Goal: Information Seeking & Learning: Get advice/opinions

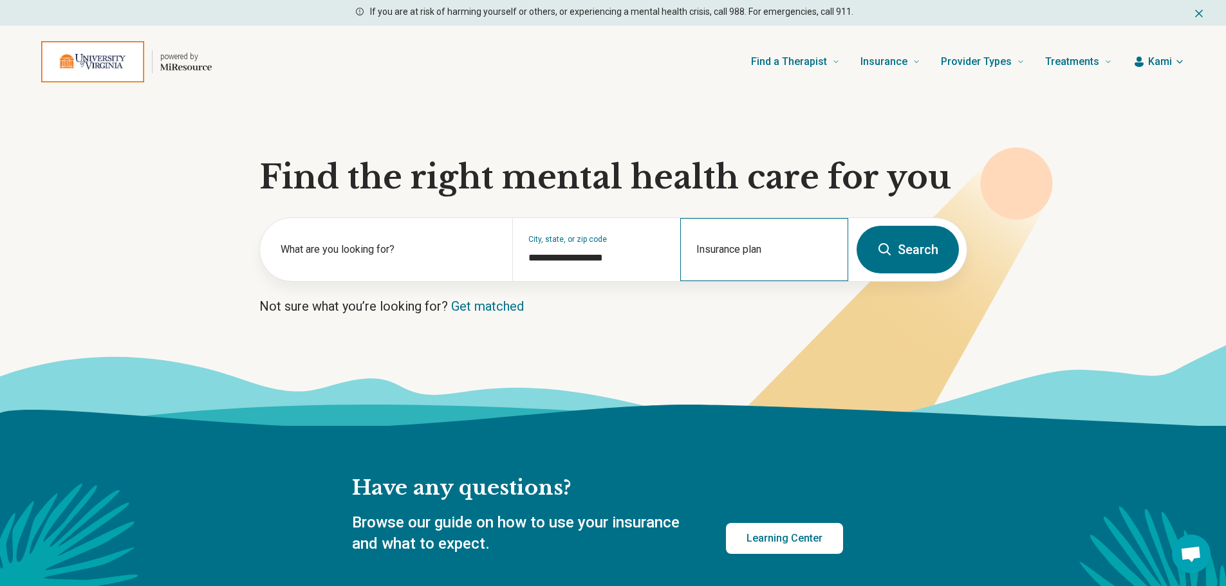
click at [777, 247] on div "Insurance plan" at bounding box center [764, 249] width 168 height 63
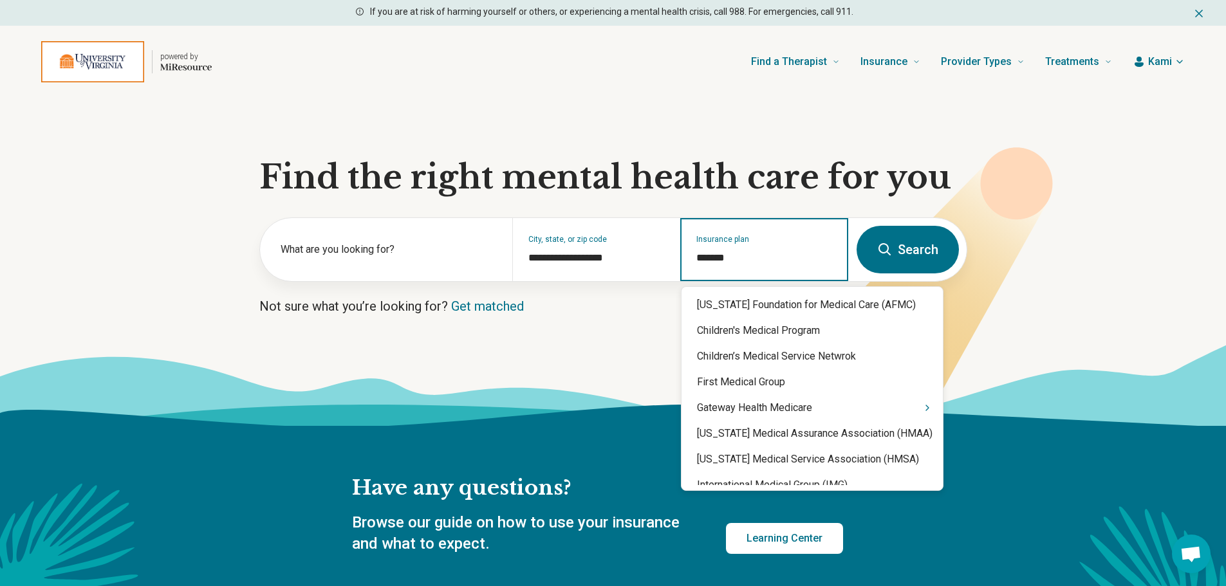
type input "********"
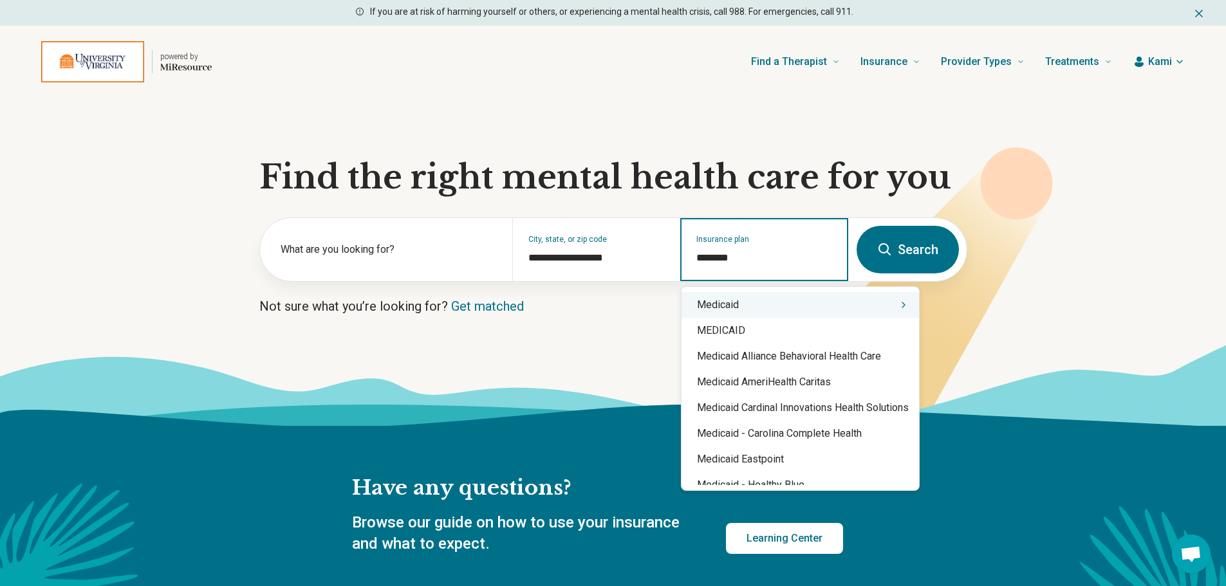
click at [776, 300] on div "Medicaid" at bounding box center [800, 305] width 237 height 26
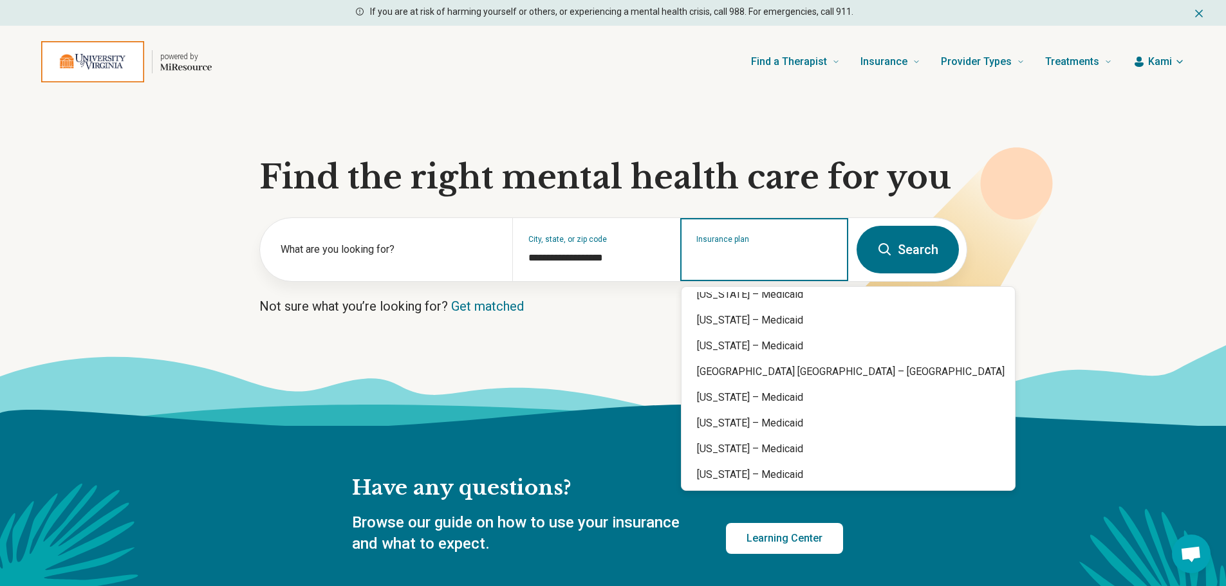
scroll to position [1094, 0]
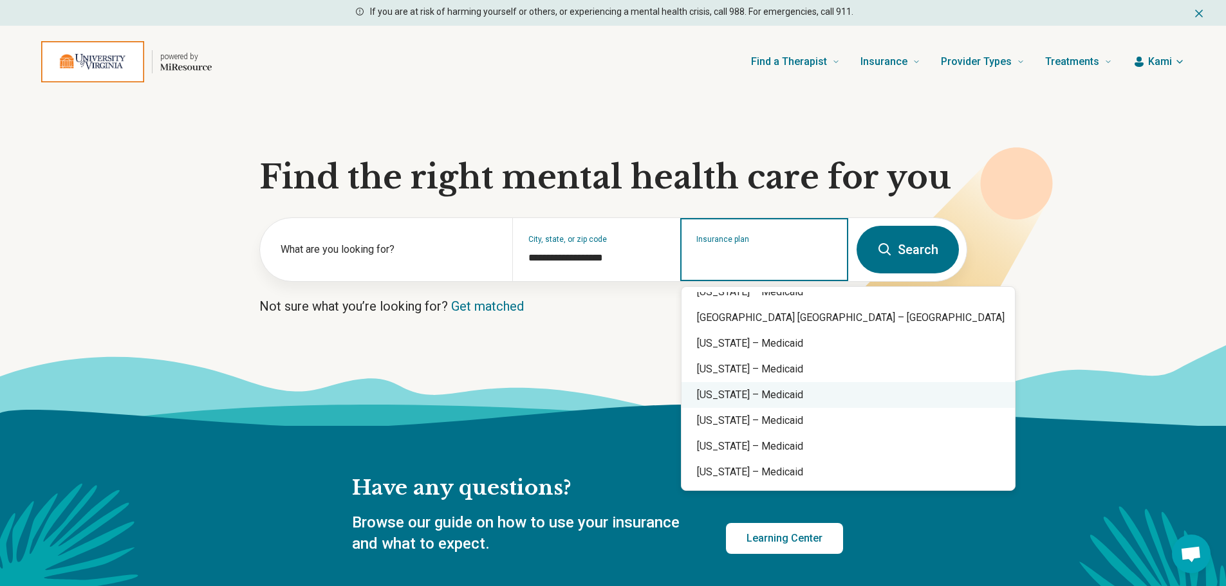
click at [761, 395] on div "Virginia – Medicaid" at bounding box center [848, 395] width 333 height 26
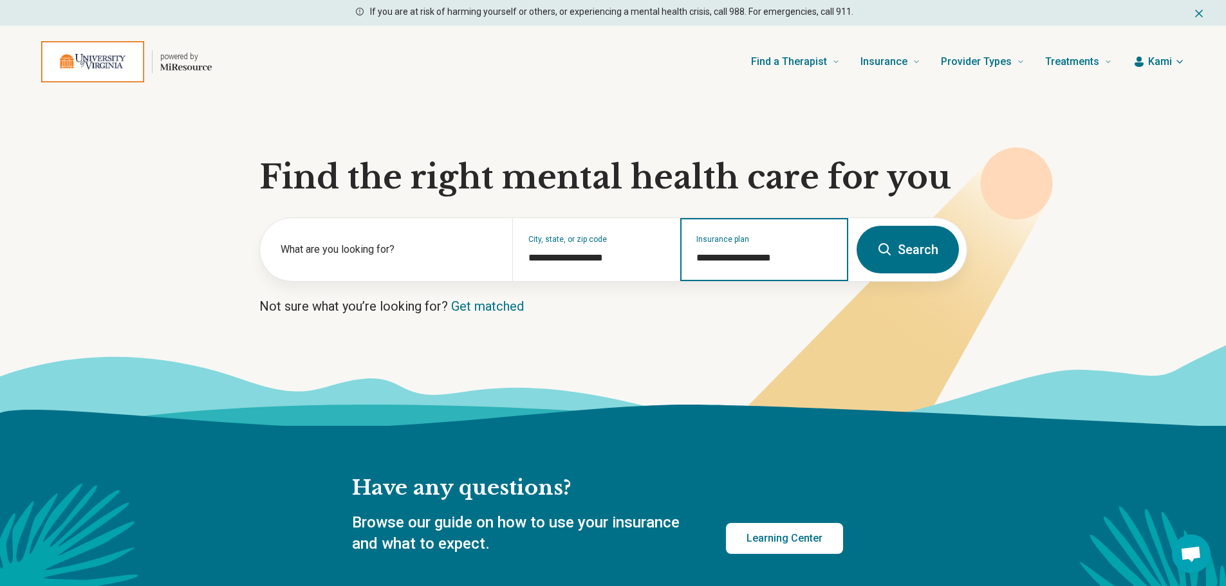
type input "**********"
click at [913, 256] on button "Search" at bounding box center [908, 250] width 102 height 48
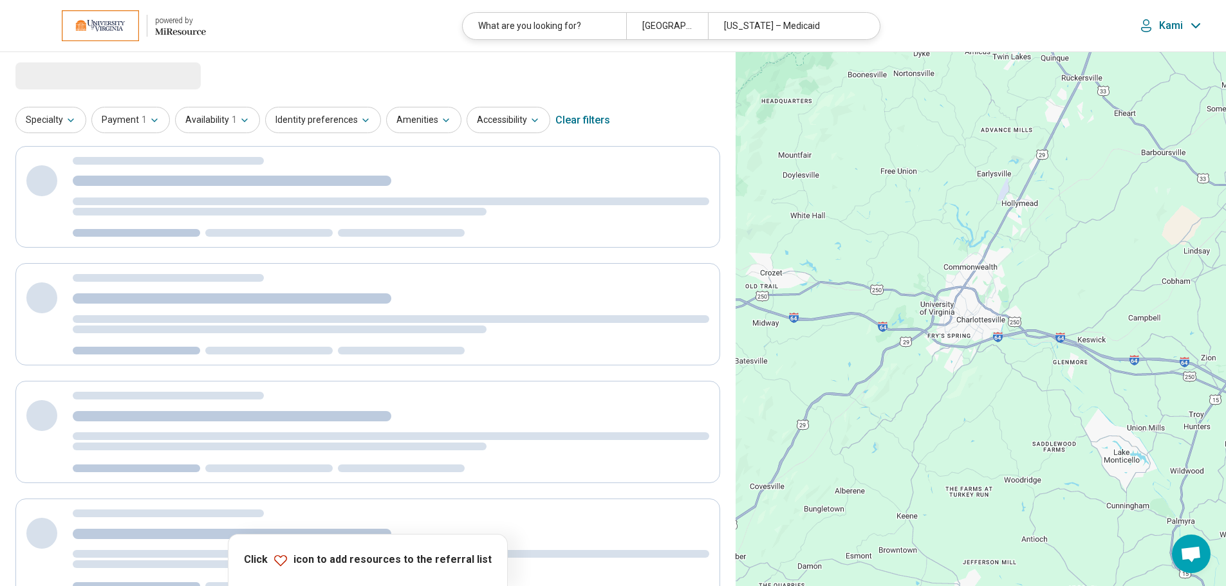
select select "***"
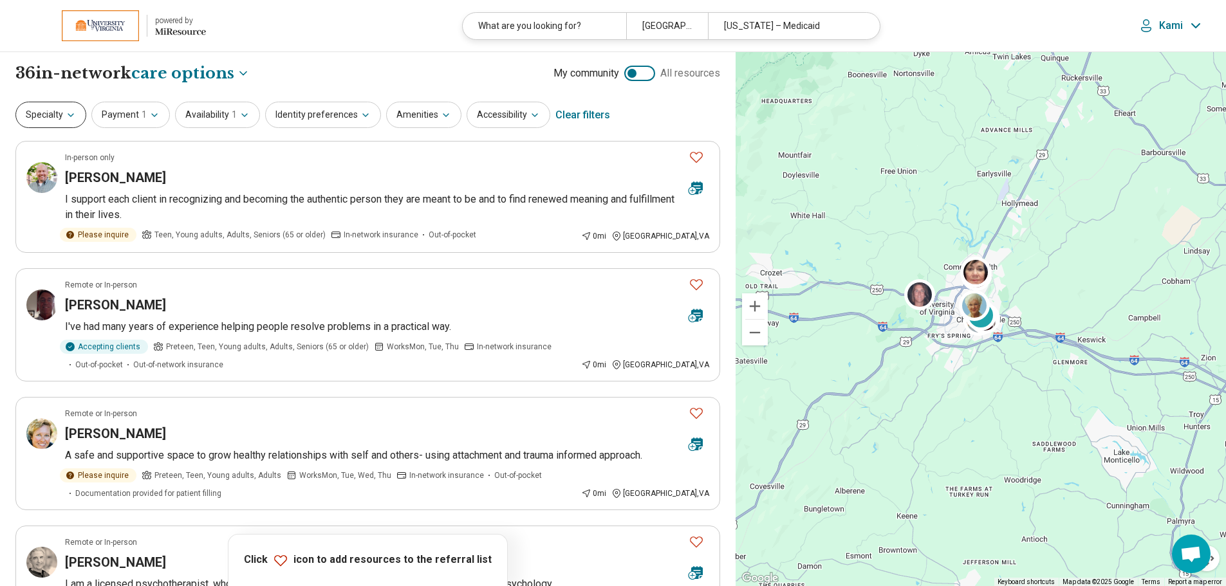
click at [75, 111] on button "Specialty" at bounding box center [50, 115] width 71 height 26
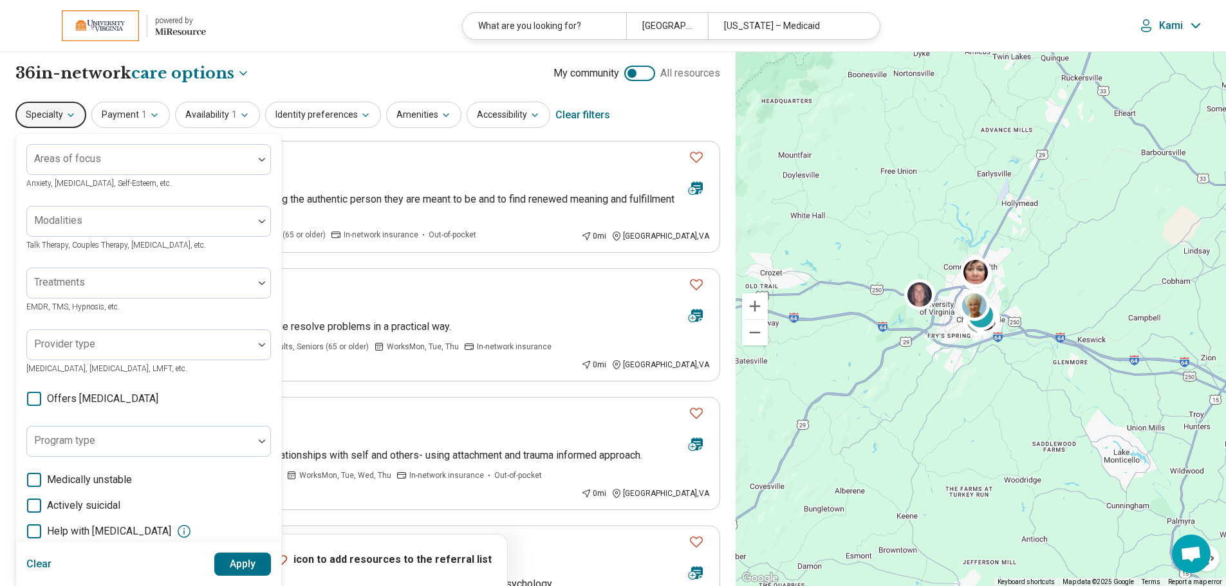
click at [42, 397] on label "Offers medication management" at bounding box center [92, 398] width 132 height 15
click at [241, 566] on button "Apply" at bounding box center [242, 564] width 57 height 23
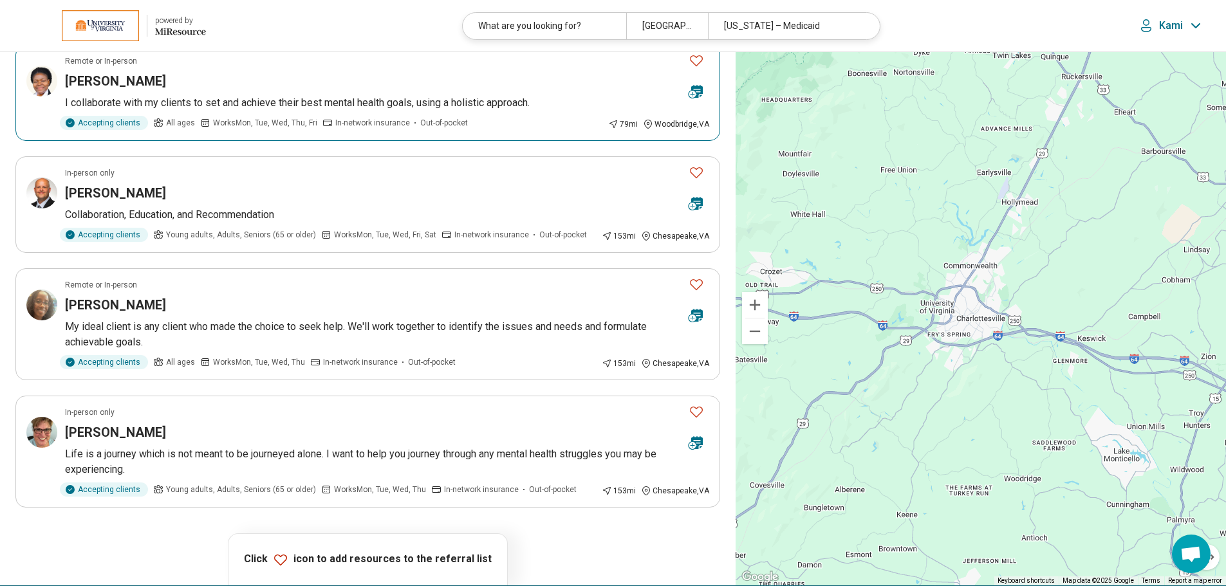
scroll to position [129, 0]
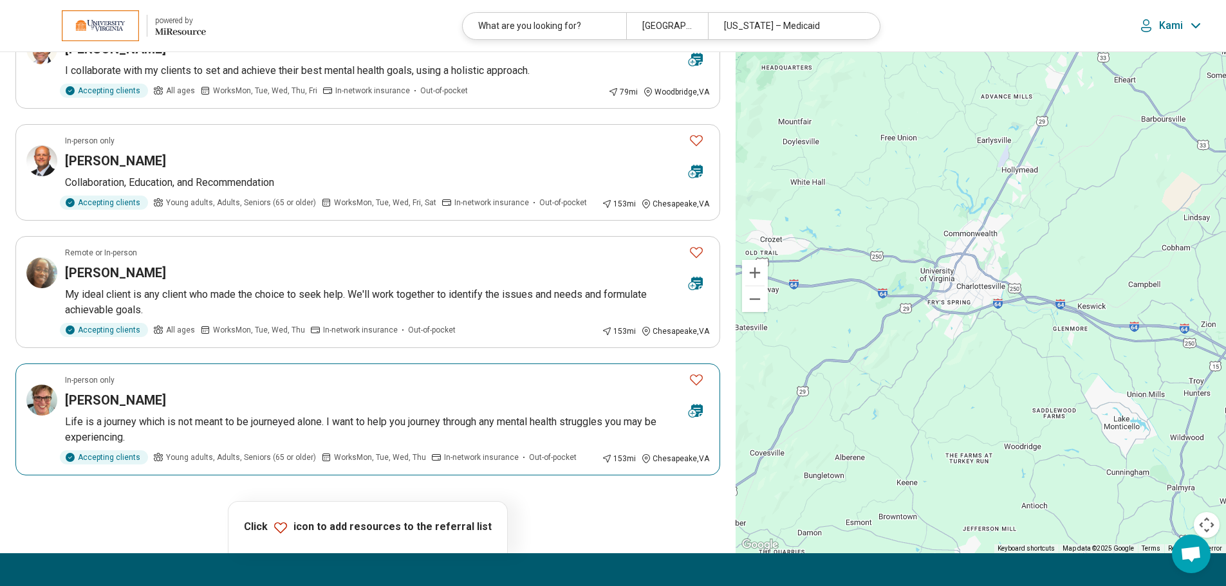
click at [178, 443] on p "Life is a journey which is not meant to be journeyed alone. I want to help you …" at bounding box center [387, 429] width 644 height 31
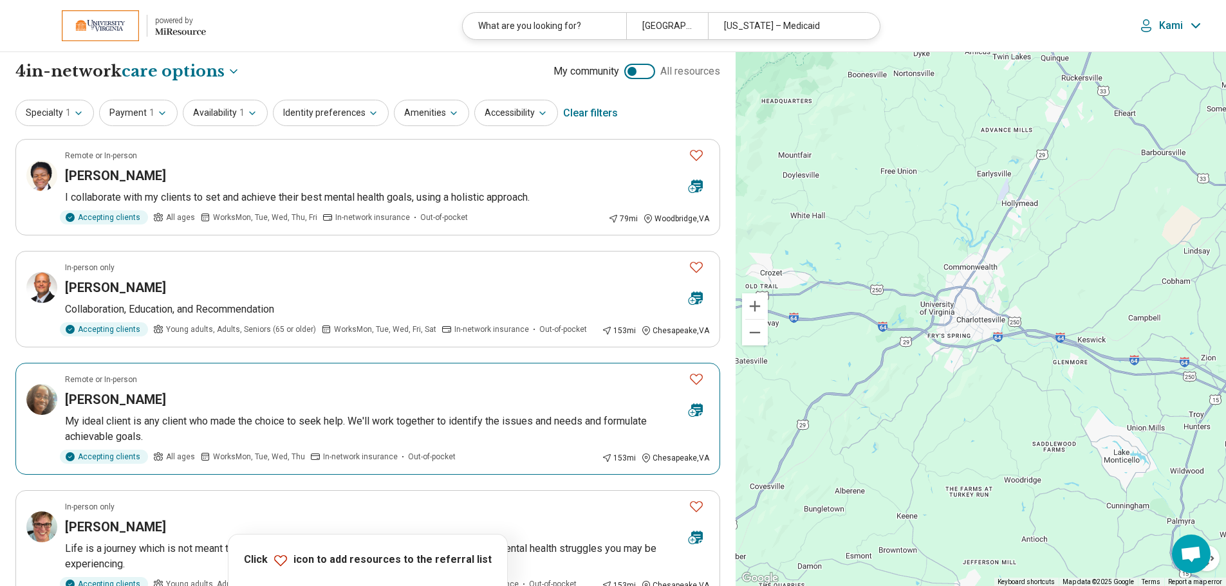
scroll to position [0, 0]
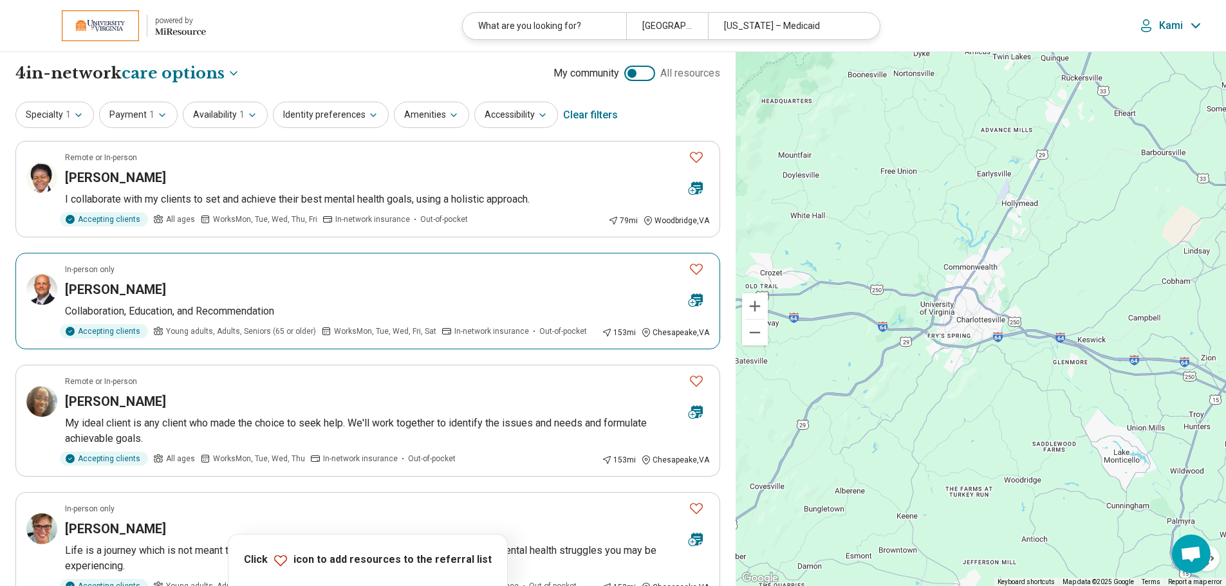
click at [171, 299] on article "In-person only Demetrous Johnston Collaboration, Education, and Recommendation …" at bounding box center [367, 301] width 705 height 97
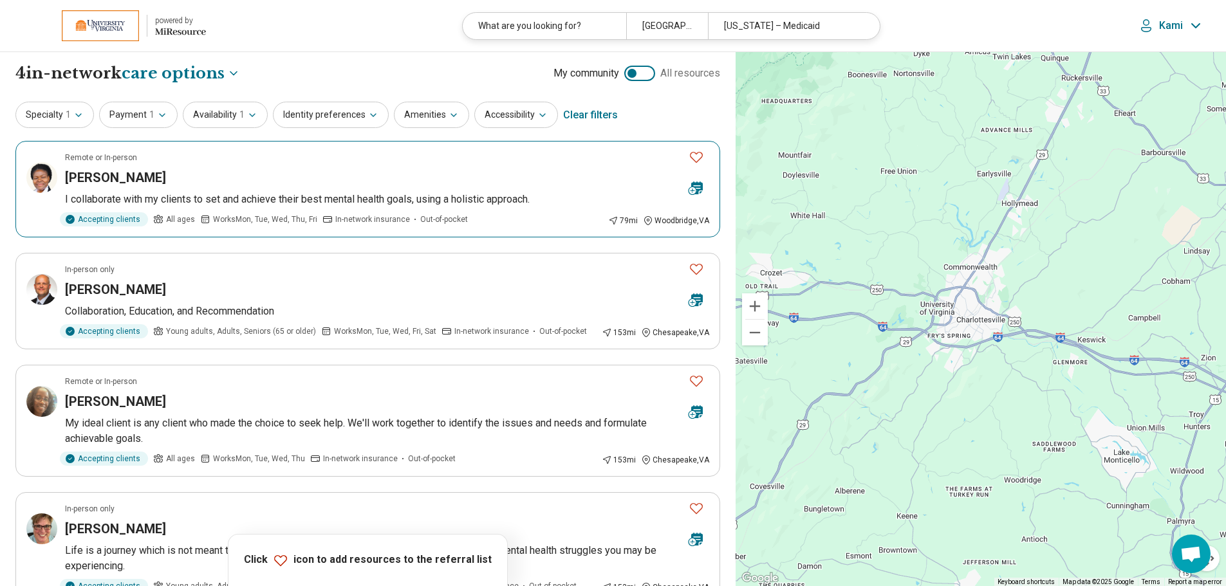
click at [254, 182] on div "Elizabeth Onyejekwe" at bounding box center [371, 178] width 613 height 18
click at [73, 118] on icon "button" at bounding box center [78, 115] width 10 height 10
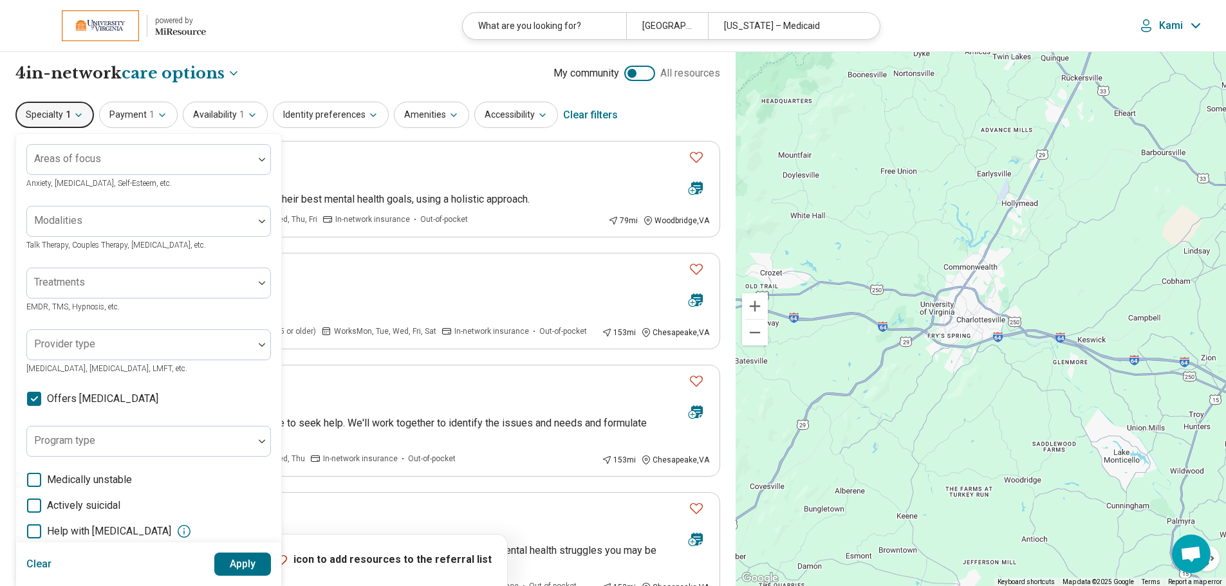
click at [35, 401] on icon at bounding box center [34, 399] width 14 height 14
click at [245, 559] on button "Apply" at bounding box center [242, 564] width 57 height 23
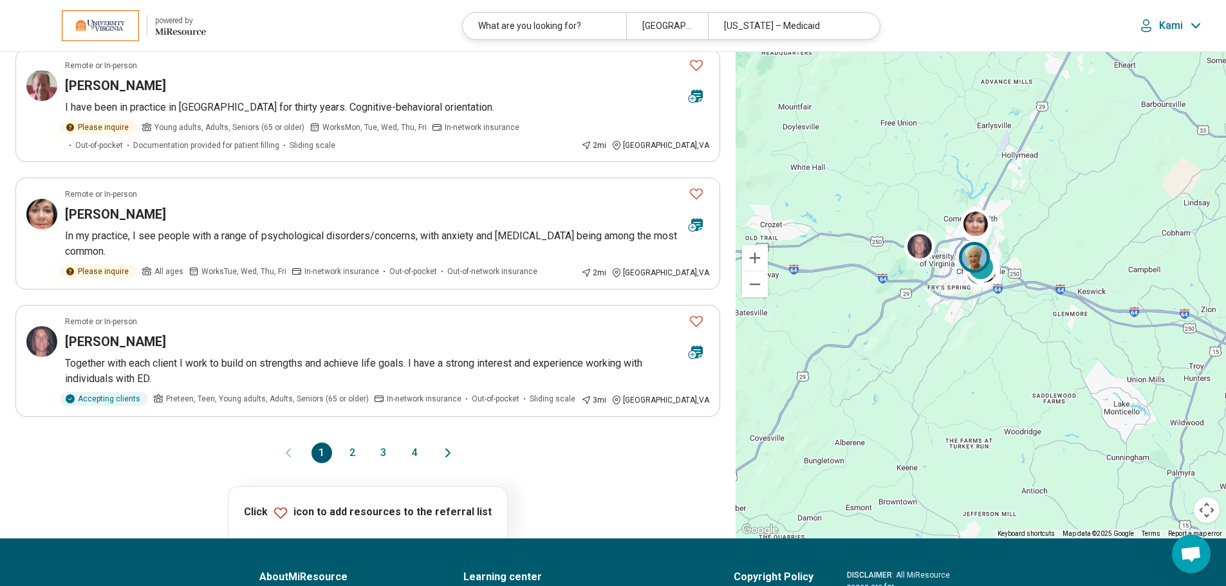
scroll to position [1030, 0]
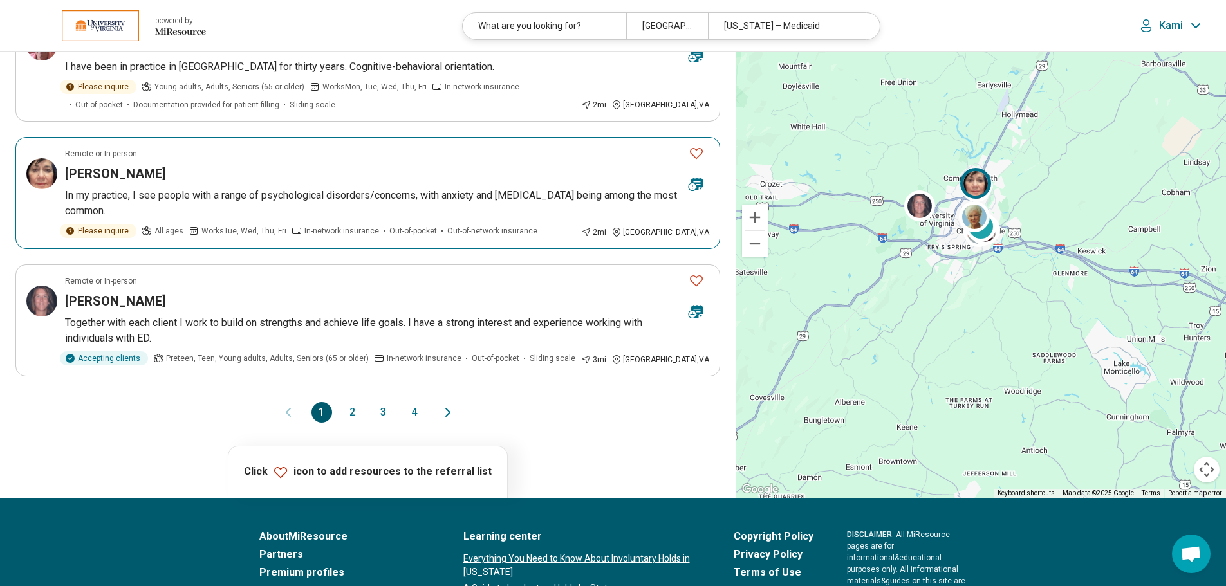
click at [418, 207] on p "In my practice, I see people with a range of psychological disorders/concerns, …" at bounding box center [387, 203] width 644 height 31
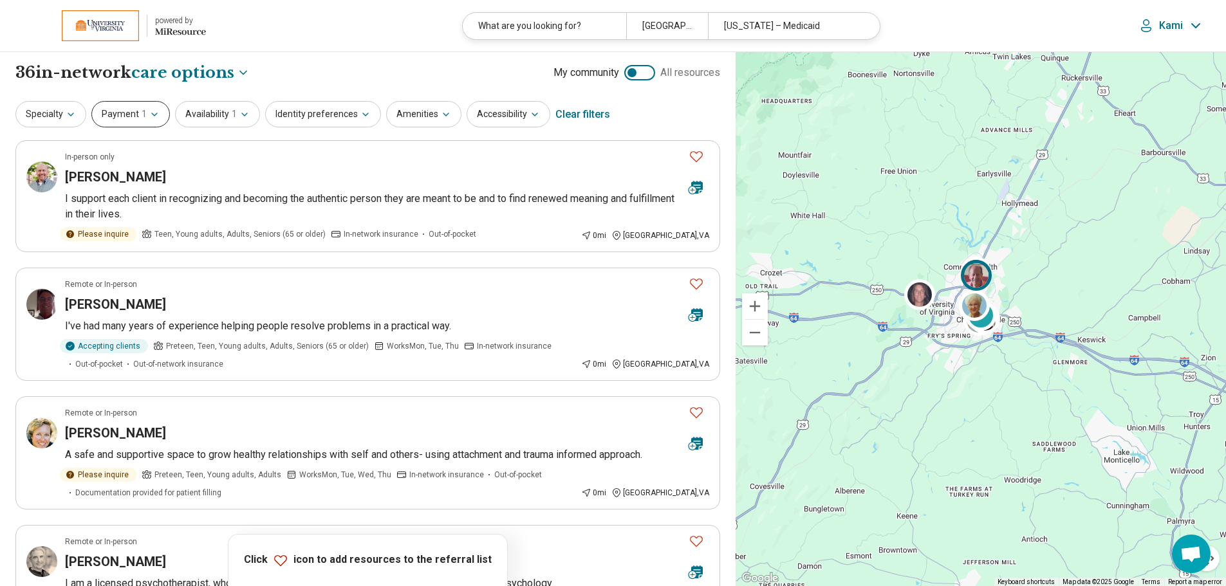
scroll to position [0, 0]
click at [113, 122] on button "Payment 1" at bounding box center [130, 115] width 79 height 26
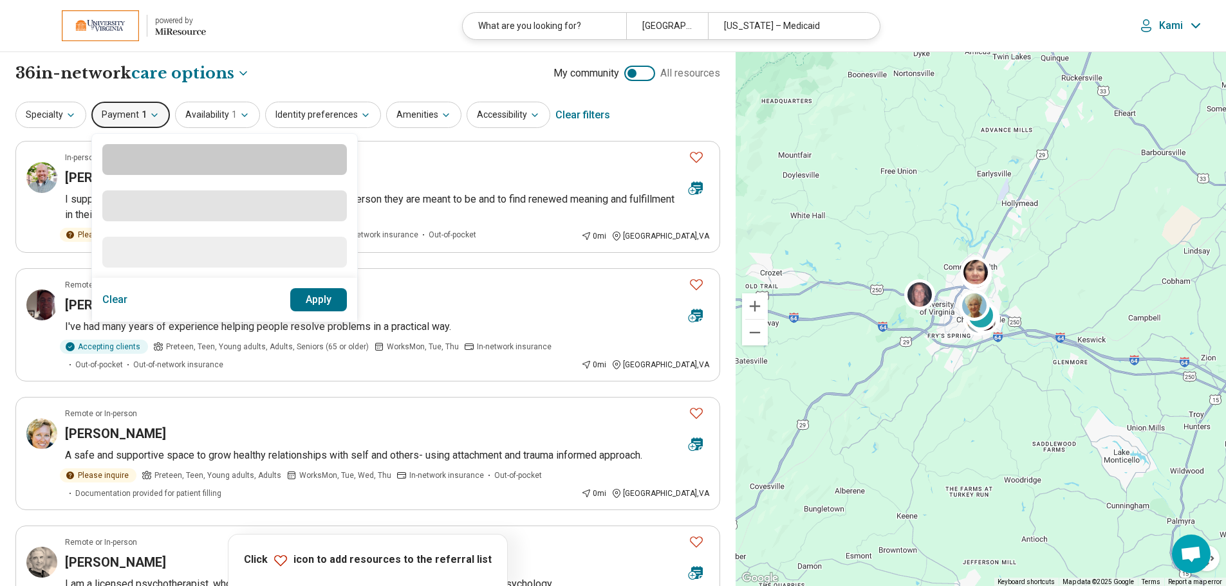
click at [113, 122] on button "Payment 1" at bounding box center [130, 115] width 79 height 26
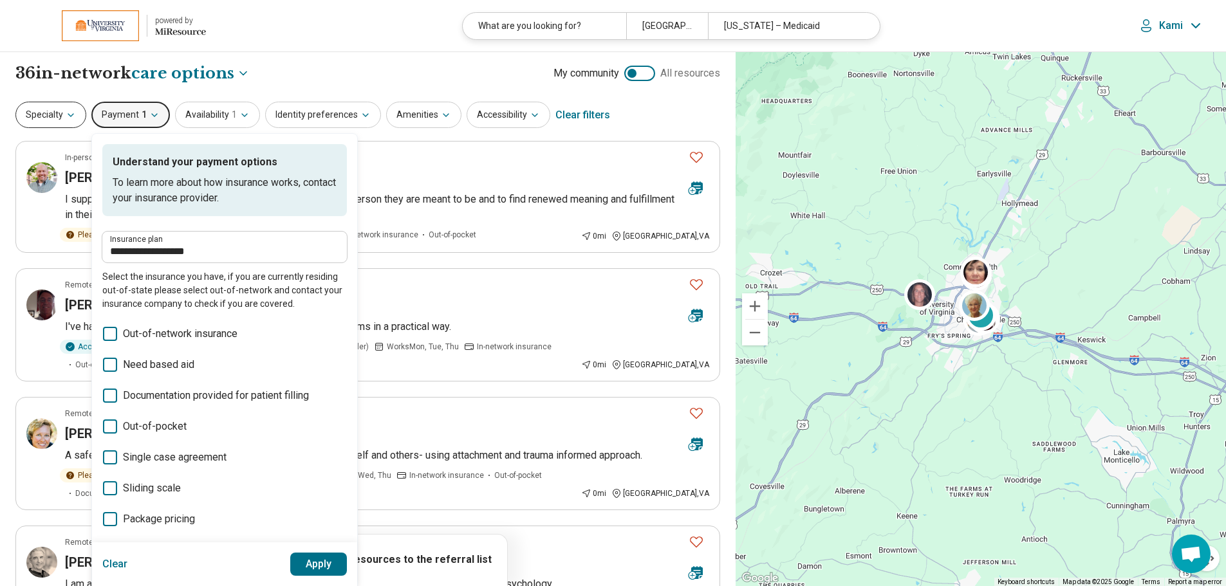
click at [48, 126] on button "Specialty" at bounding box center [50, 115] width 71 height 26
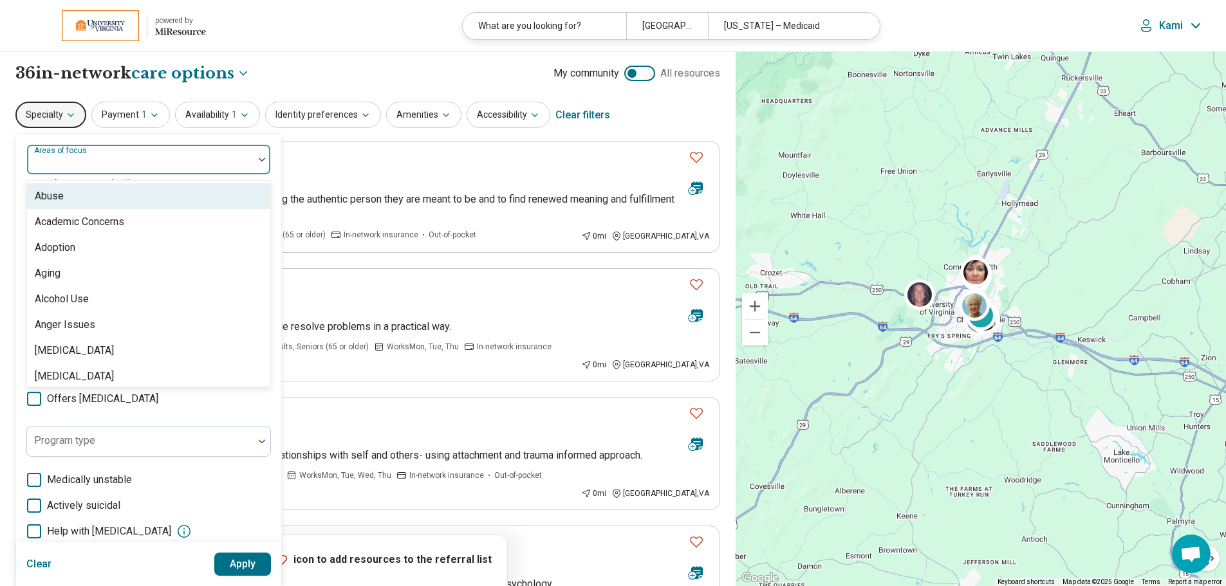
click at [59, 161] on div "Areas of focus" at bounding box center [148, 159] width 245 height 31
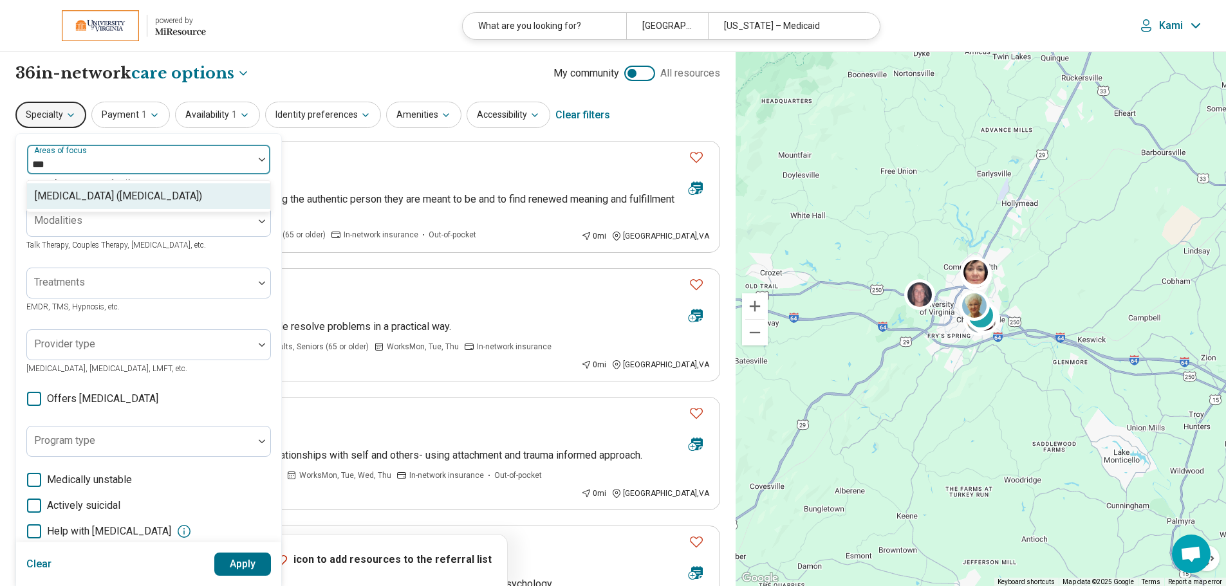
type input "****"
click at [87, 190] on div "Attention Deficit Hyperactivity Disorder (ADHD)" at bounding box center [118, 196] width 167 height 15
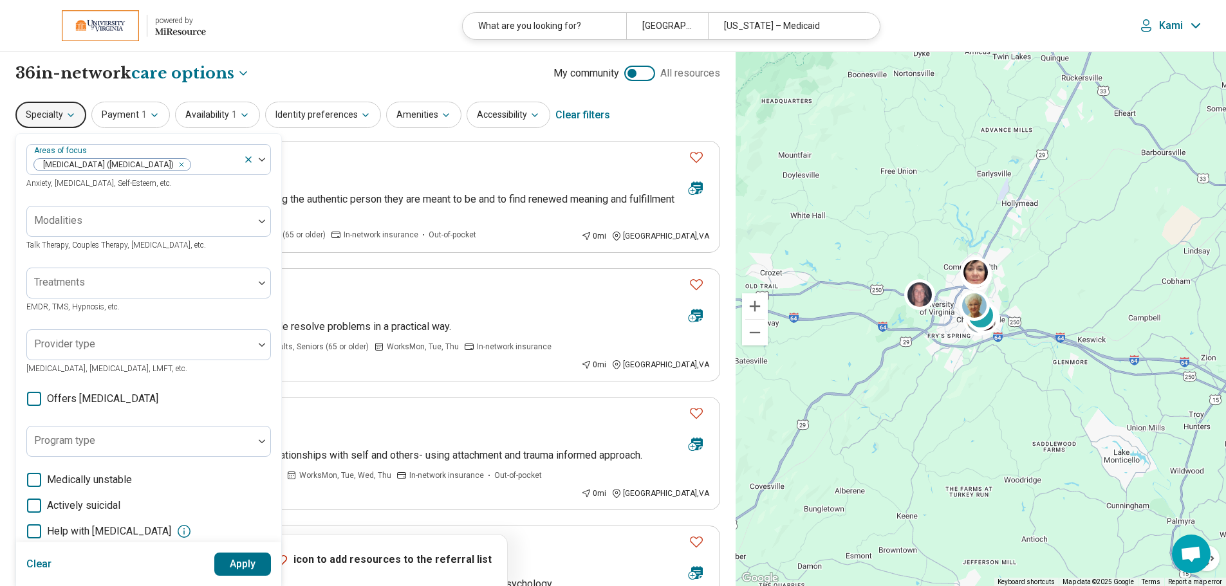
click at [246, 571] on button "Apply" at bounding box center [242, 564] width 57 height 23
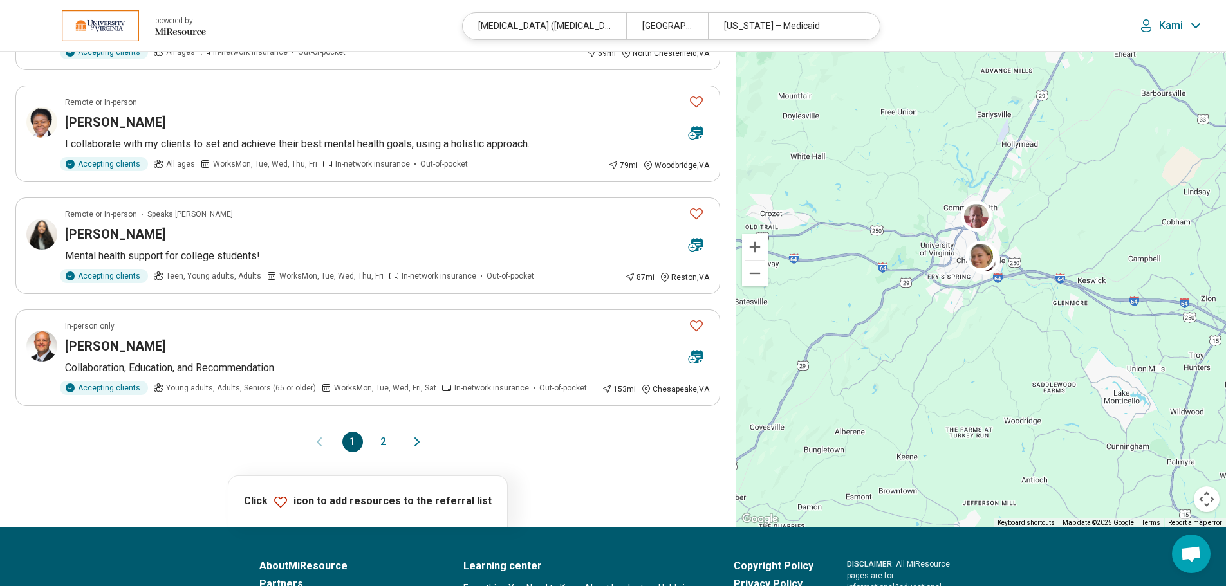
scroll to position [965, 0]
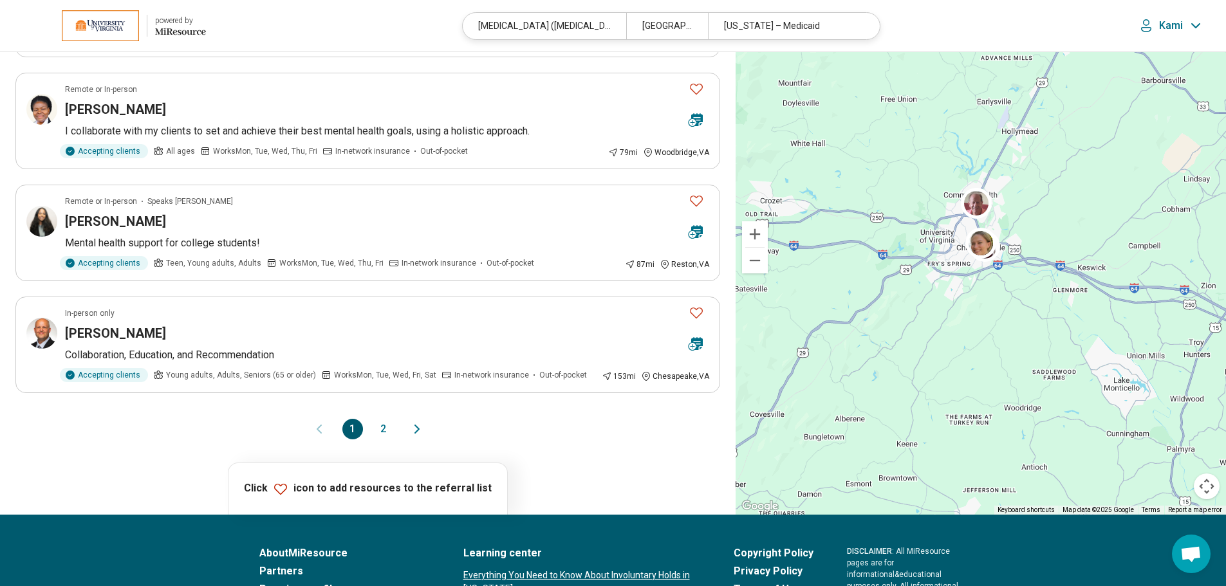
click at [377, 440] on button "2" at bounding box center [383, 429] width 21 height 21
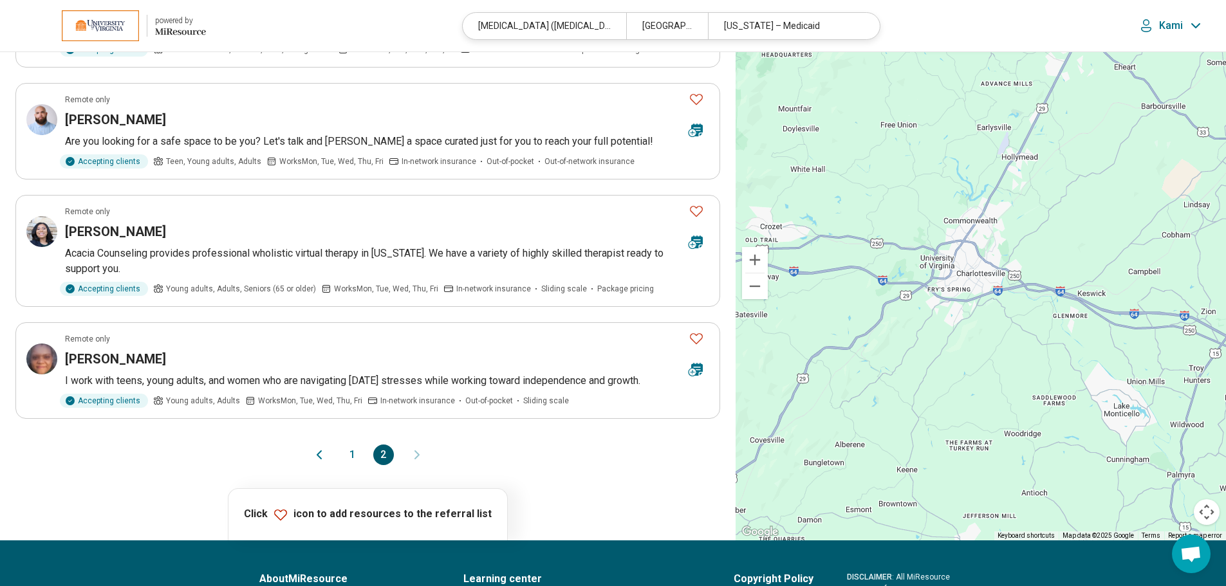
scroll to position [451, 0]
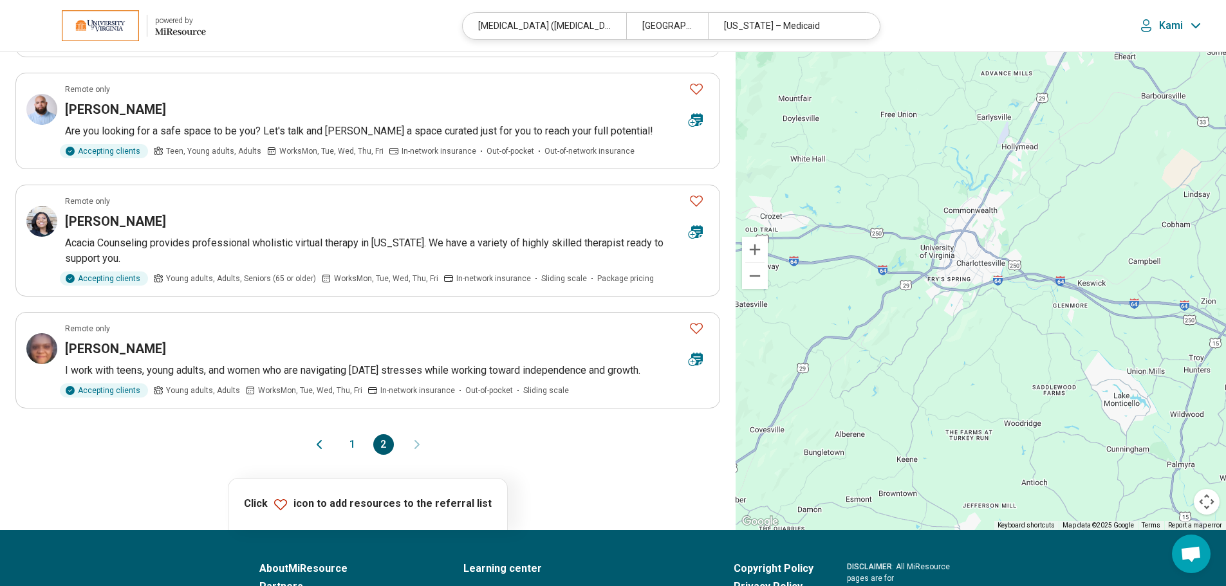
click at [349, 442] on button "1" at bounding box center [352, 444] width 21 height 21
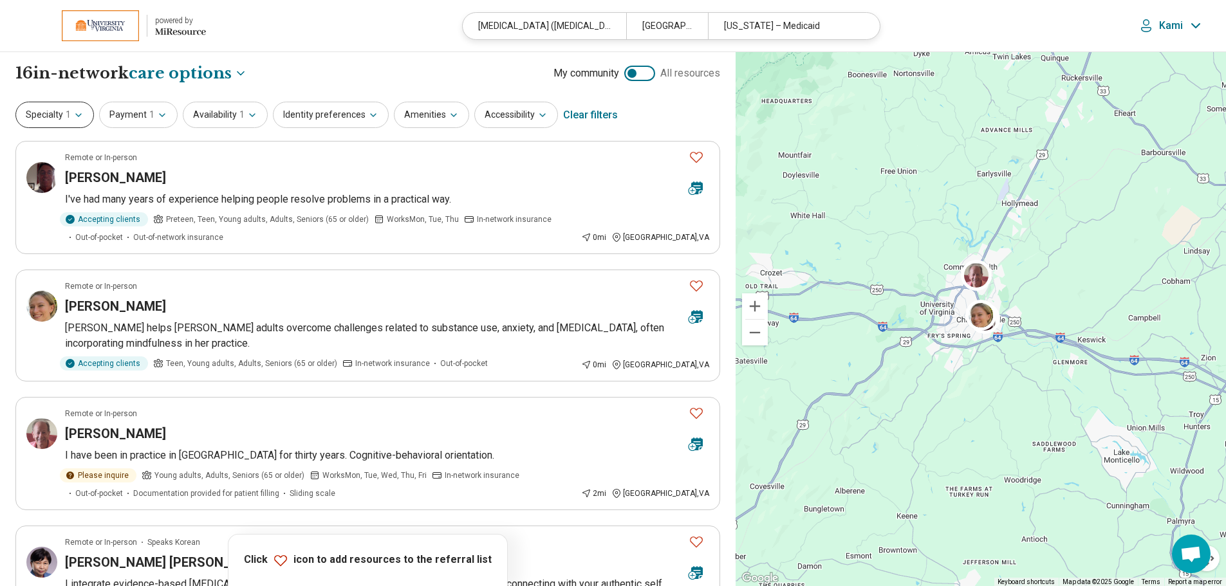
click at [44, 107] on button "Specialty 1" at bounding box center [54, 115] width 79 height 26
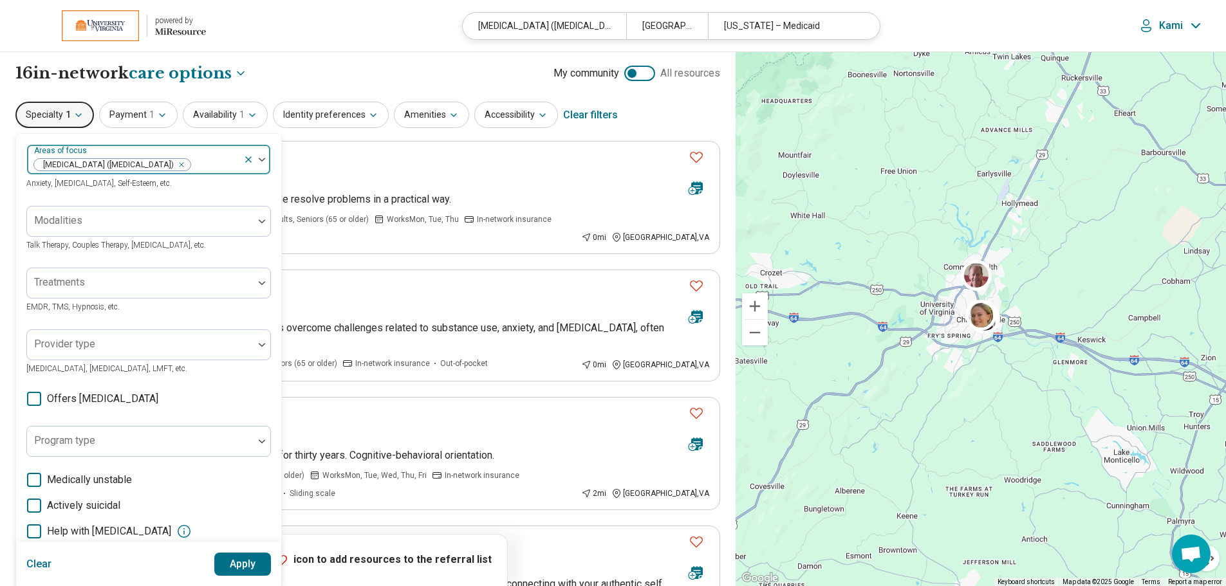
click at [183, 160] on icon "Remove [object Object]" at bounding box center [178, 164] width 9 height 9
click at [241, 560] on button "Apply" at bounding box center [242, 564] width 57 height 23
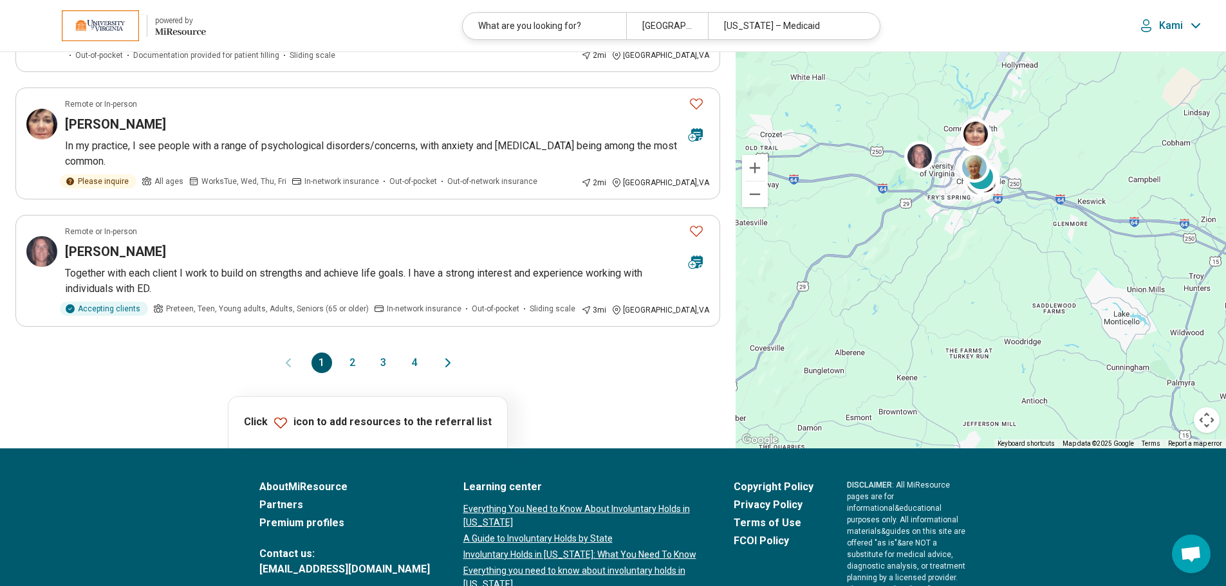
scroll to position [1094, 0]
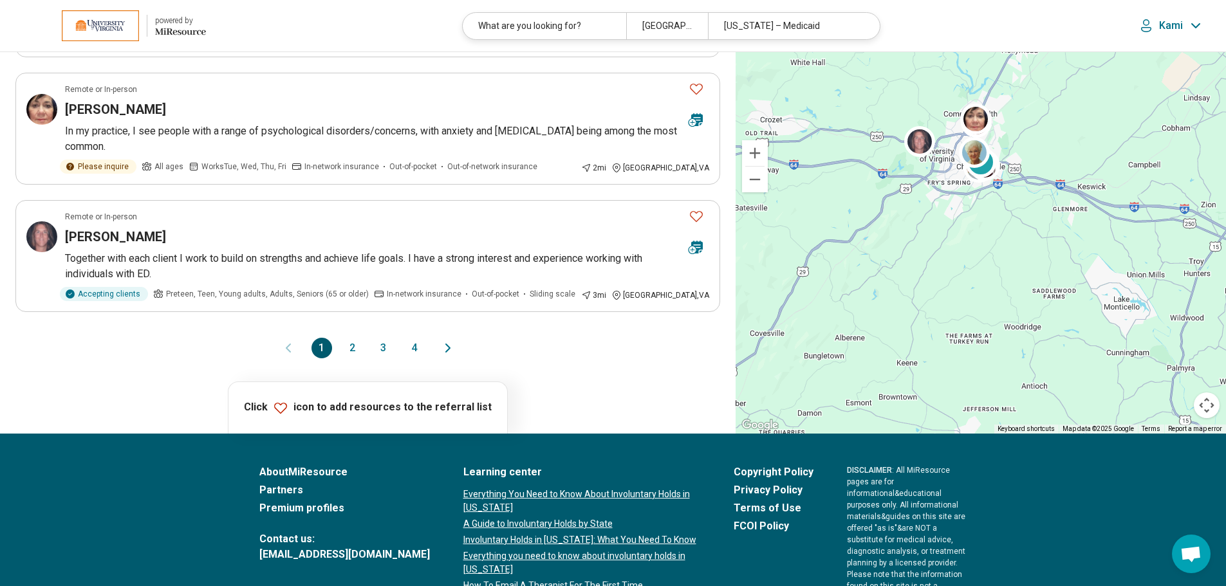
click at [350, 349] on button "2" at bounding box center [352, 348] width 21 height 21
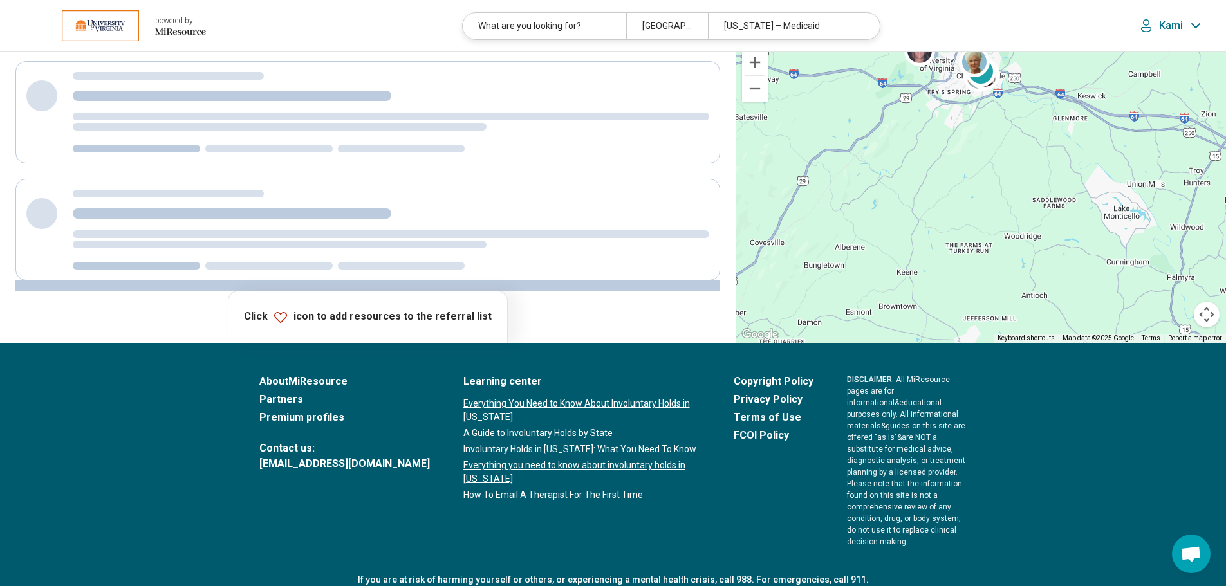
scroll to position [0, 0]
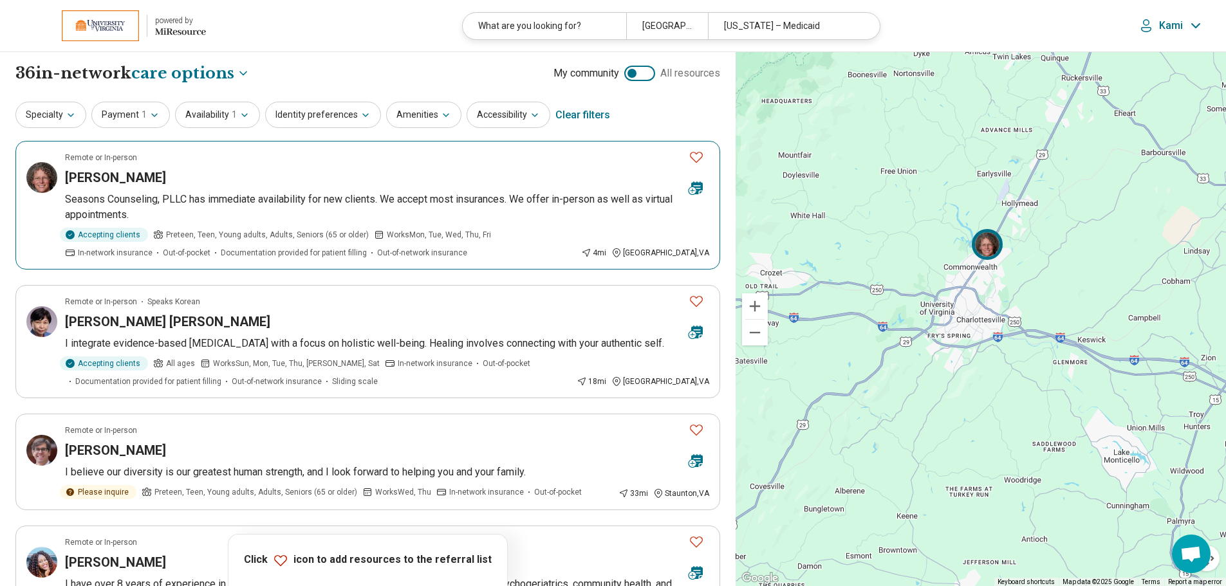
click at [207, 198] on p "Seasons Counseling, PLLC has immediate availability for new clients. We accept …" at bounding box center [387, 207] width 644 height 31
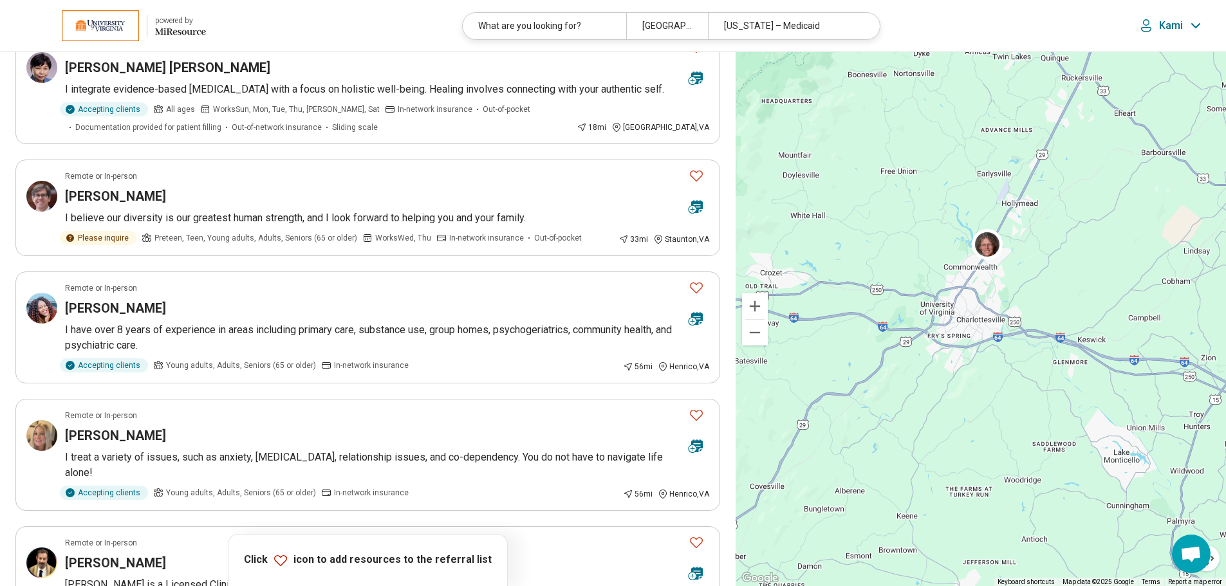
scroll to position [257, 0]
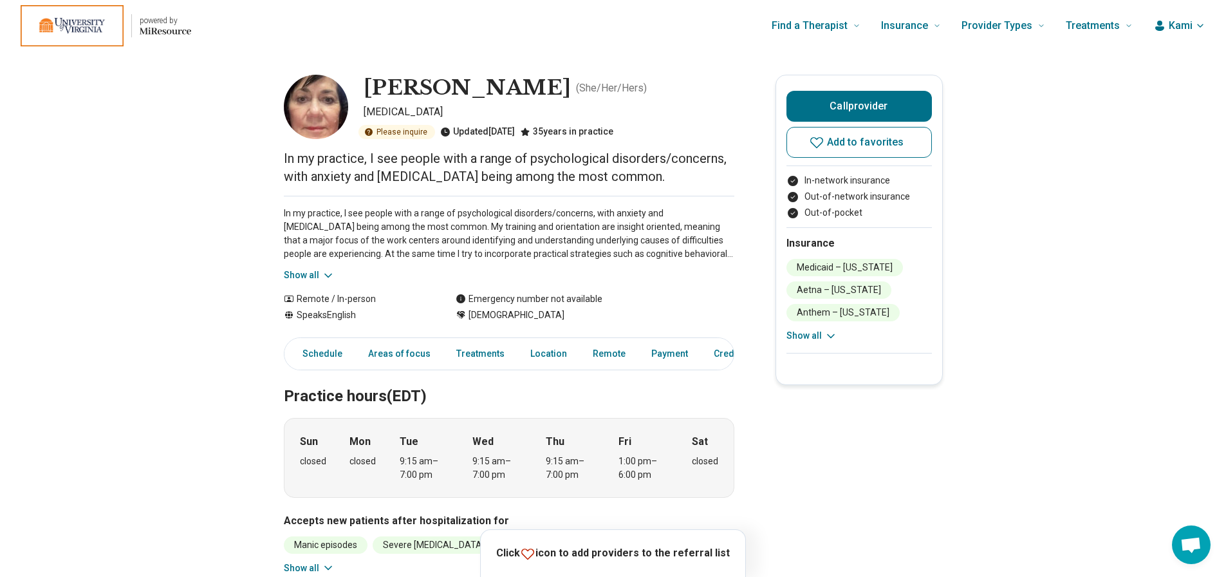
click at [321, 277] on button "Show all" at bounding box center [309, 275] width 51 height 14
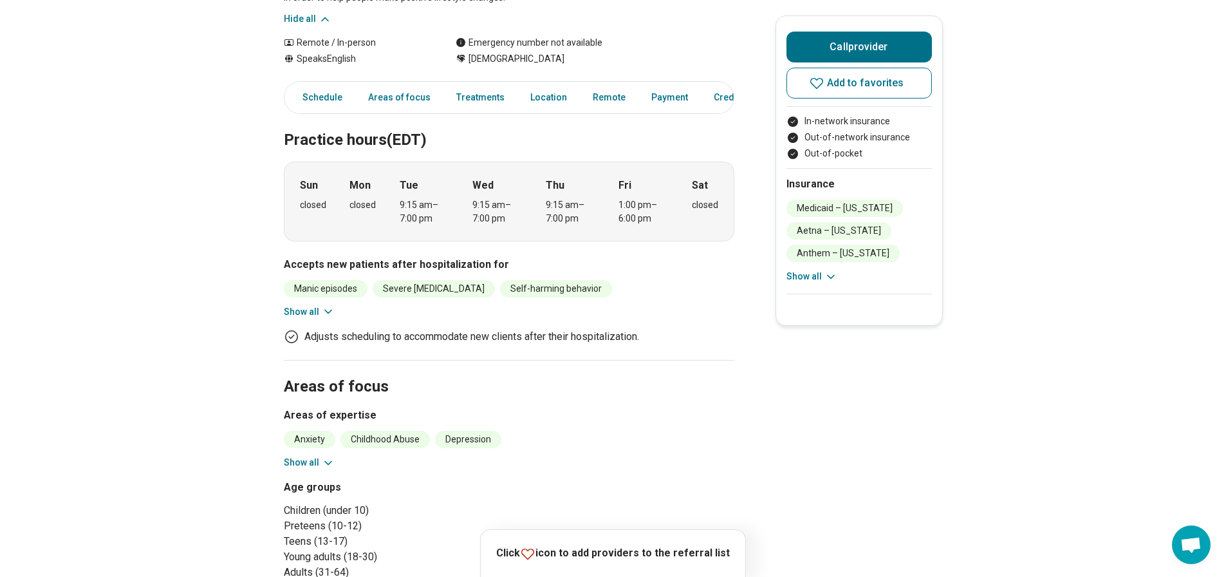
scroll to position [322, 0]
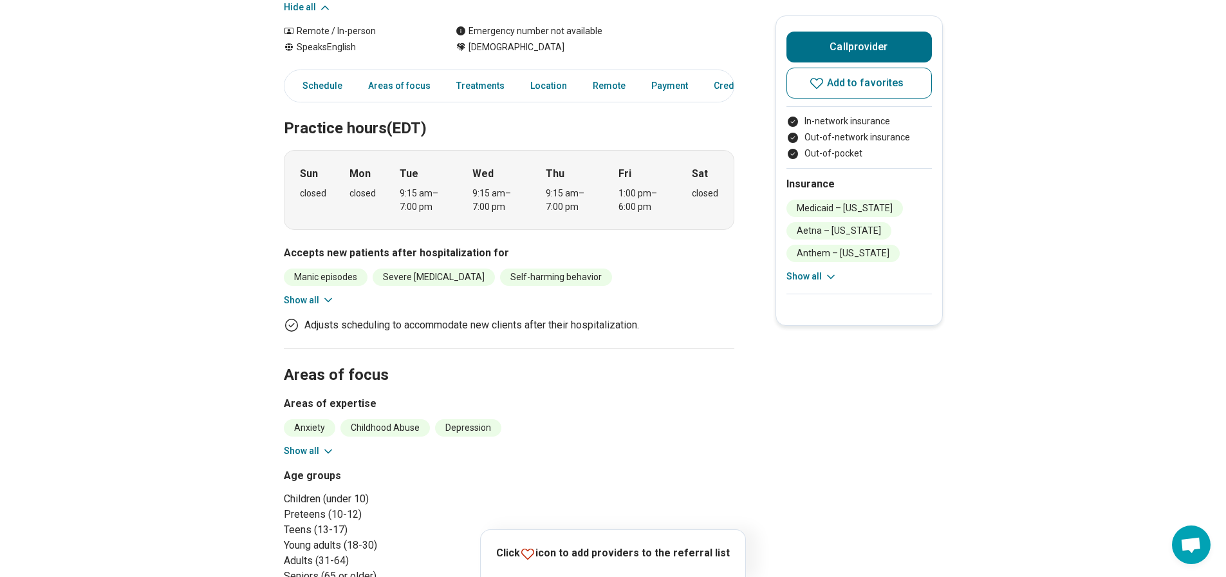
click at [316, 452] on button "Show all" at bounding box center [309, 451] width 51 height 14
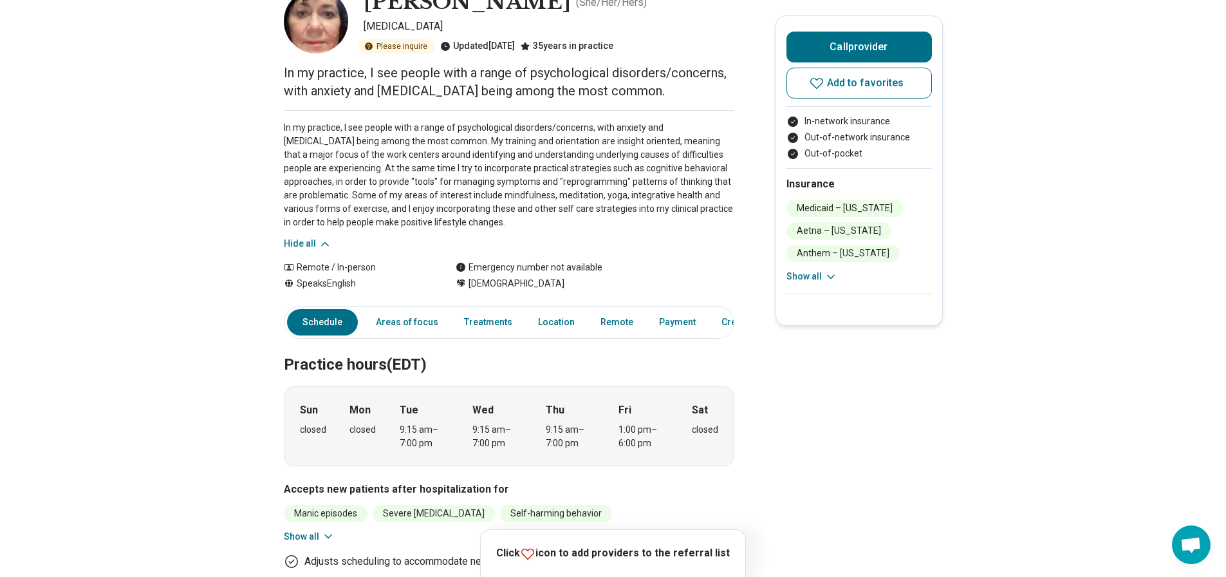
scroll to position [64, 0]
